Goal: Participate in discussion: Engage in conversation with other users on a specific topic

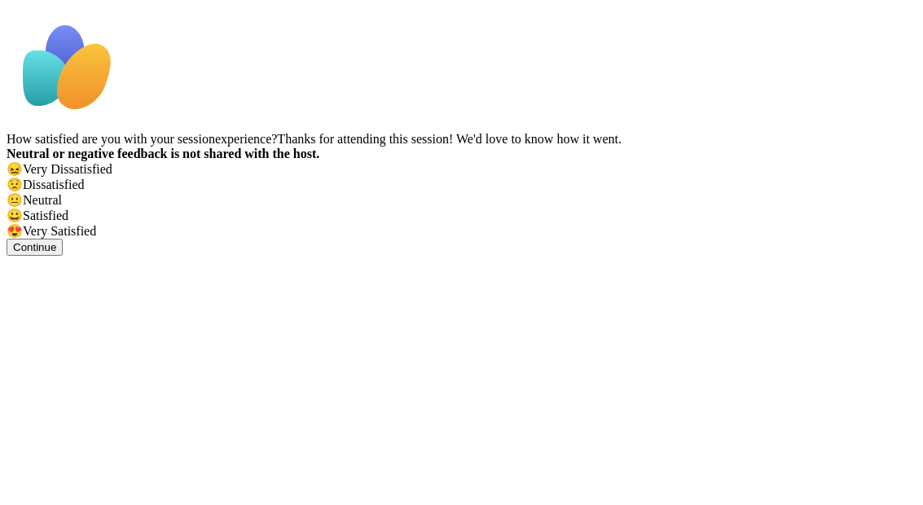
click at [23, 223] on span "😀" at bounding box center [15, 216] width 16 height 14
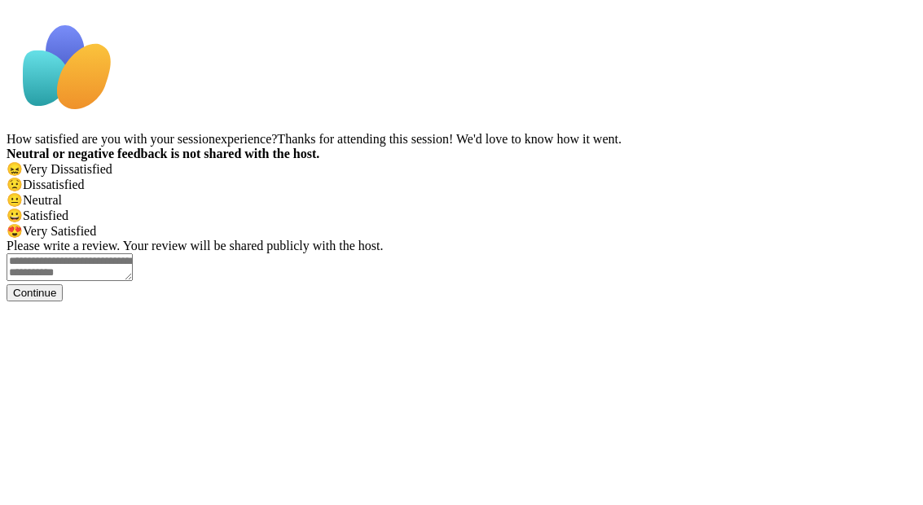
click at [63, 302] on button "Continue" at bounding box center [35, 292] width 56 height 17
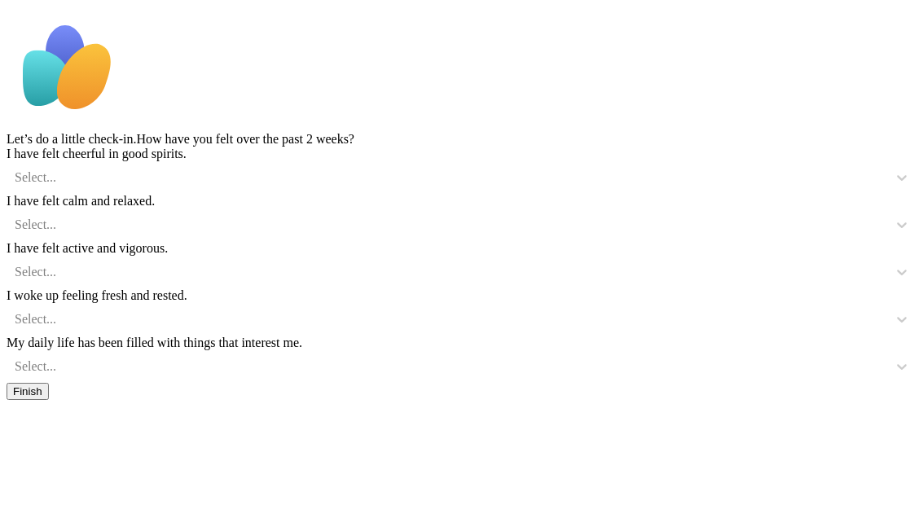
click at [49, 400] on button "Finish" at bounding box center [28, 391] width 42 height 17
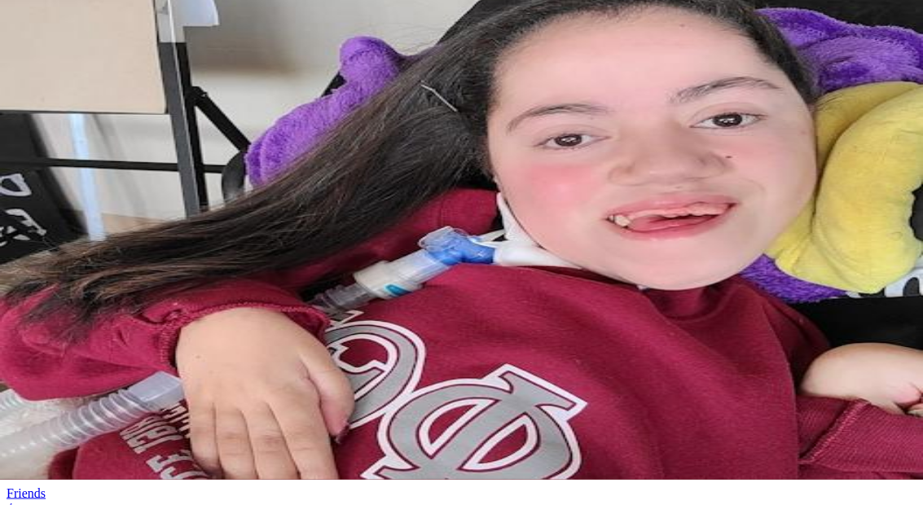
scroll to position [26, 0]
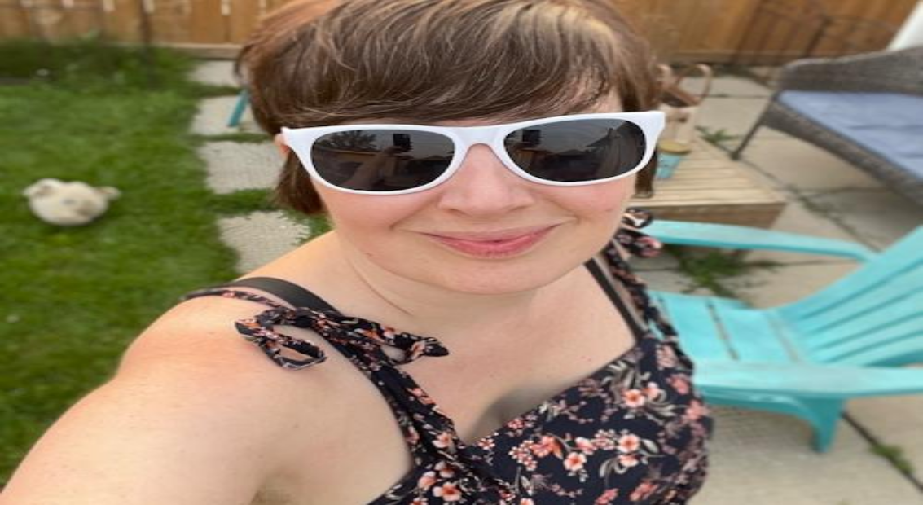
scroll to position [15, 0]
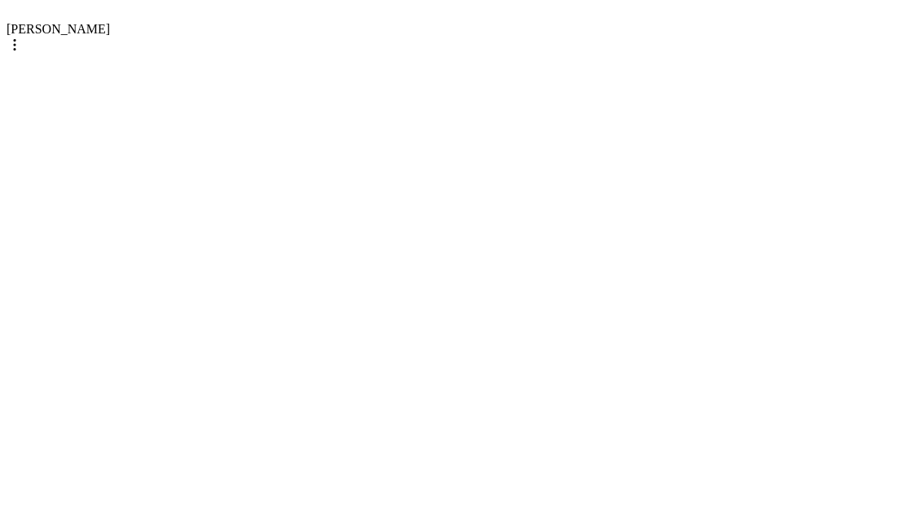
type textarea "*"
type textarea "**********"
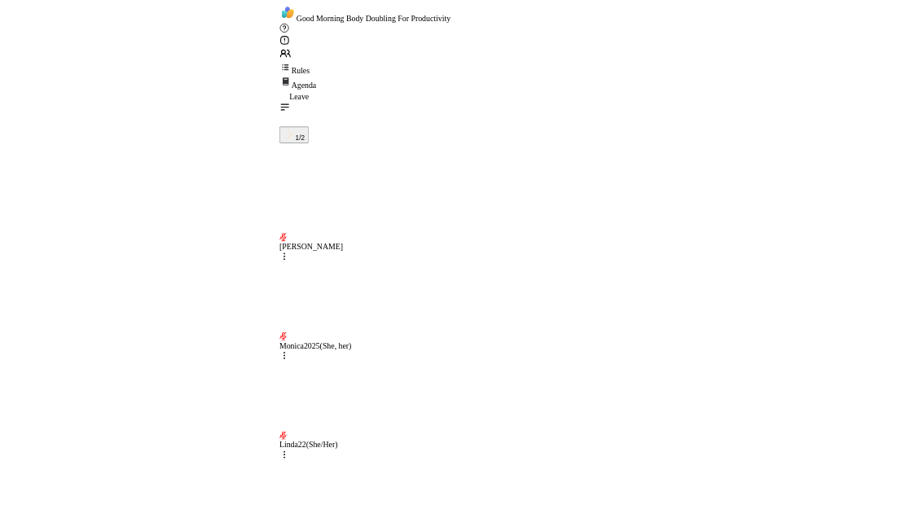
scroll to position [769, 0]
